Goal: Obtain resource: Obtain resource

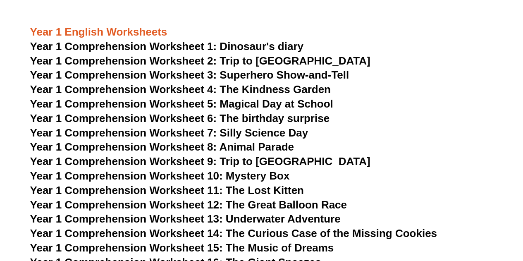
scroll to position [1006, 0]
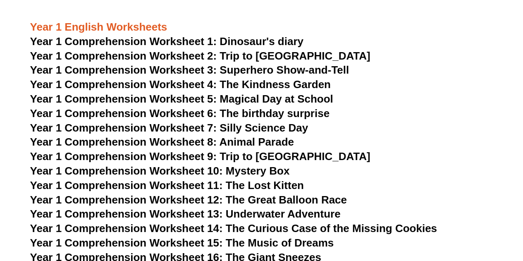
click at [241, 128] on span "Year 1 Comprehension Worksheet 7: Silly Science Day" at bounding box center [169, 128] width 278 height 12
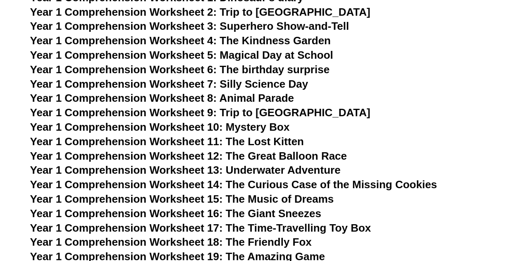
scroll to position [1054, 0]
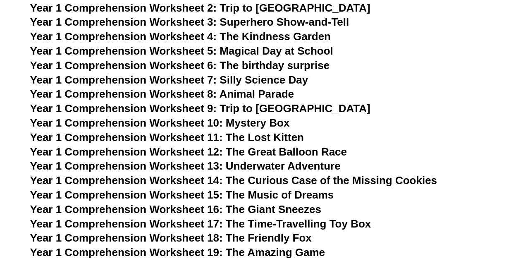
click at [258, 136] on span "Year 1 Comprehension Worksheet 11: The Lost Kitten" at bounding box center [167, 137] width 274 height 12
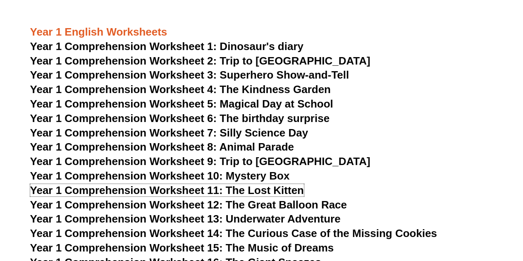
scroll to position [1006, 0]
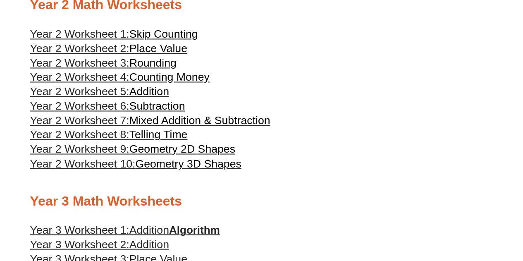
scroll to position [631, 0]
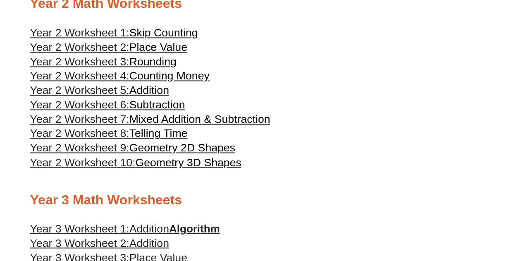
click at [187, 125] on span "Mixed Addition & Subtraction" at bounding box center [199, 119] width 141 height 12
click at [138, 139] on span "Telling Time" at bounding box center [158, 133] width 58 height 12
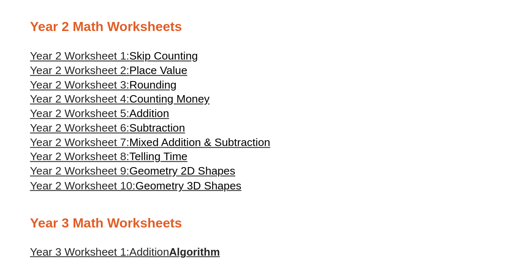
click at [157, 191] on span "Geometry 3D Shapes" at bounding box center [188, 185] width 106 height 12
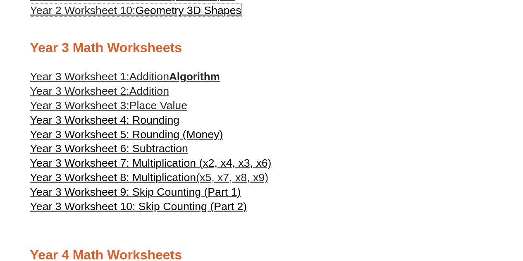
scroll to position [784, 0]
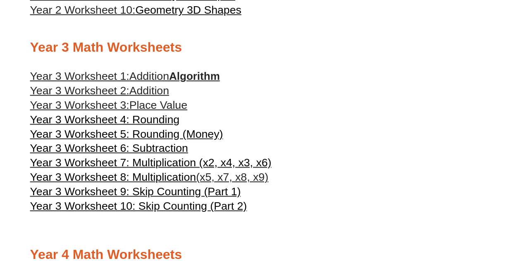
click at [187, 82] on link "Year 3 Worksheet 1: Addition Algorithm" at bounding box center [125, 75] width 190 height 12
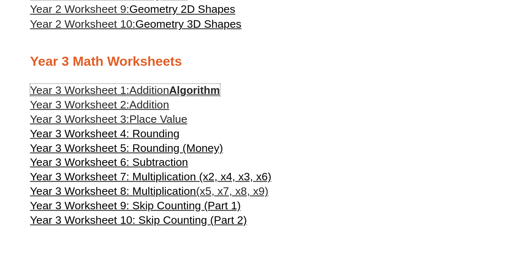
scroll to position [769, 0]
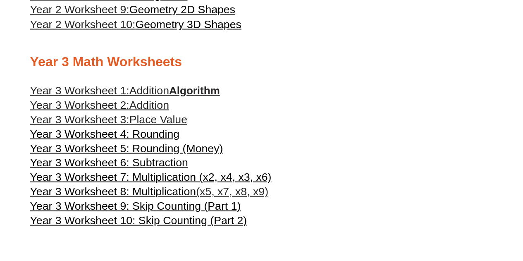
click at [214, 183] on span "Year 3 Worksheet 7: Multiplication (x2, x4, x3, x6)" at bounding box center [151, 176] width 242 height 12
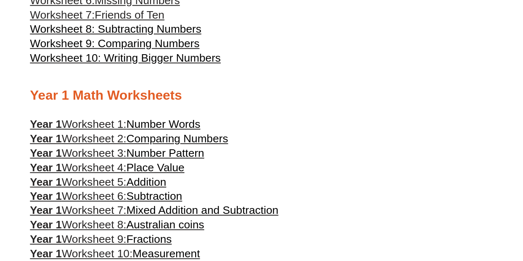
scroll to position [419, 0]
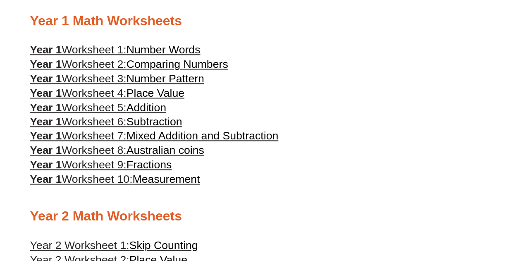
click at [163, 140] on span "Mixed Addition and Subtraction" at bounding box center [203, 135] width 152 height 12
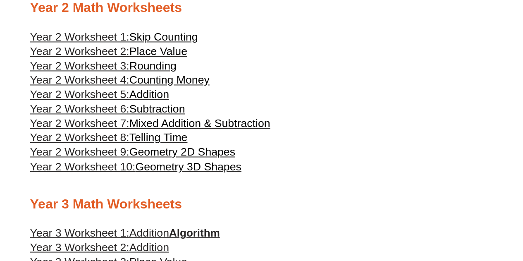
scroll to position [627, 0]
click at [194, 129] on span "Mixed Addition & Subtraction" at bounding box center [199, 123] width 141 height 12
